Goal: Task Accomplishment & Management: Complete application form

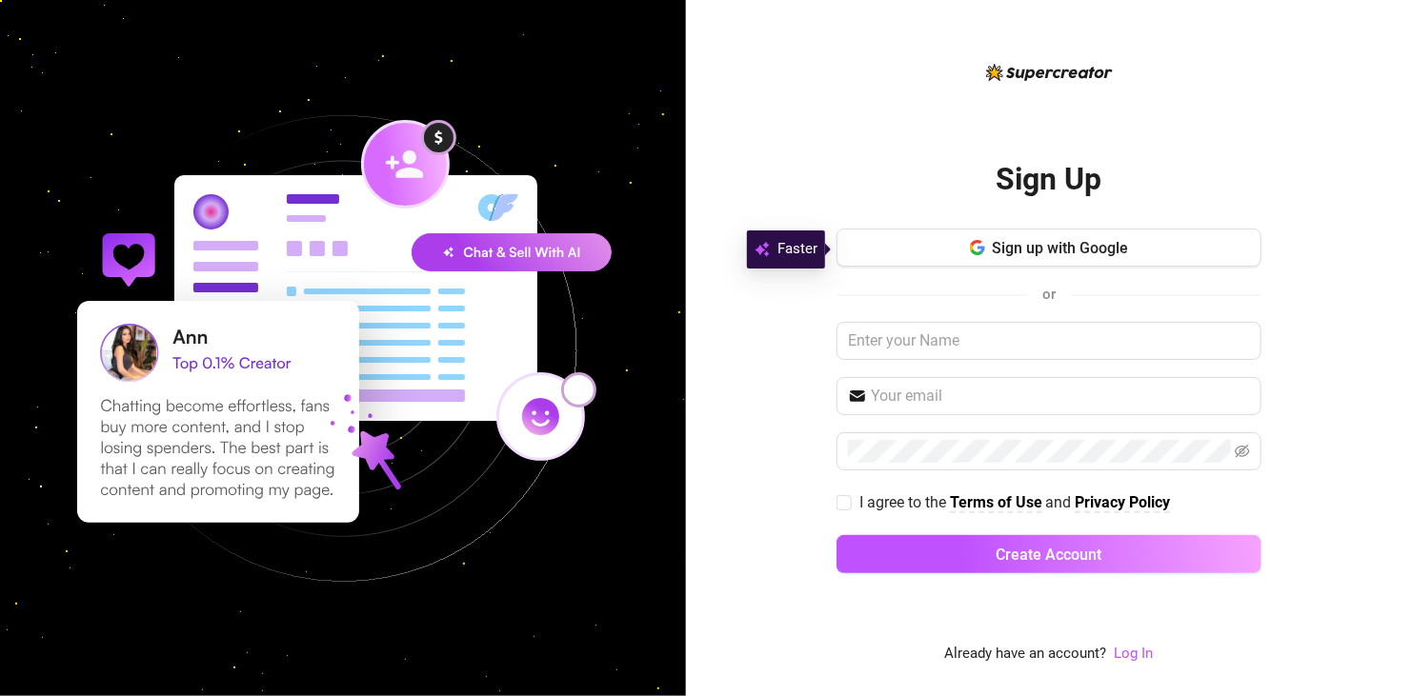
click at [675, 69] on div "Sign Up Sign up with Google or I agree to the Terms of Use and Privacy Policy C…" at bounding box center [1048, 363] width 425 height 605
